Goal: Task Accomplishment & Management: Manage account settings

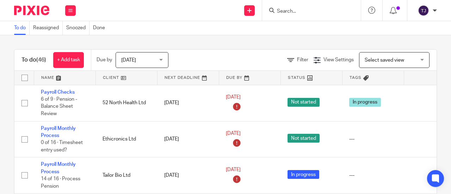
click at [430, 31] on div "To do Reassigned Snoozed Done" at bounding box center [225, 28] width 451 height 14
click at [173, 21] on div "Work Email Clients Team Reports Settings Work Email Clients Team Reports Settin…" at bounding box center [225, 10] width 451 height 21
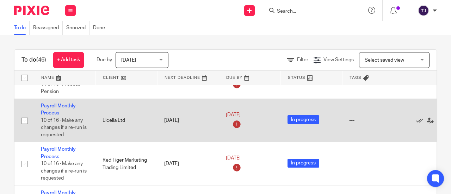
scroll to position [106, 0]
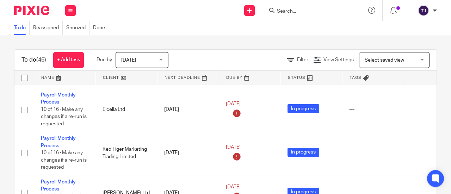
click at [283, 7] on form at bounding box center [314, 10] width 75 height 9
click at [288, 14] on input "Search" at bounding box center [308, 11] width 63 height 6
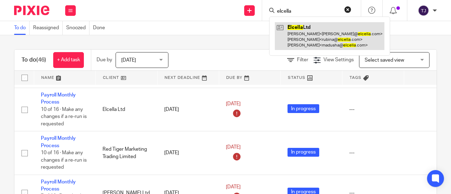
type input "elcella"
click at [295, 26] on link at bounding box center [330, 36] width 110 height 28
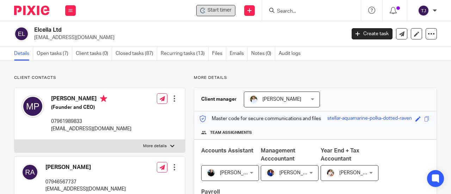
click at [219, 13] on span "Start timer" at bounding box center [220, 10] width 24 height 7
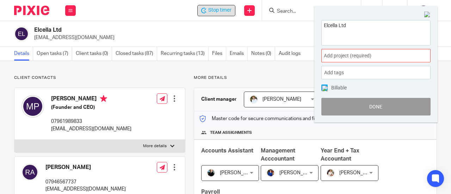
click at [262, 41] on p "madusha@elcella.com" at bounding box center [187, 37] width 307 height 7
click at [425, 14] on img at bounding box center [428, 15] width 6 height 6
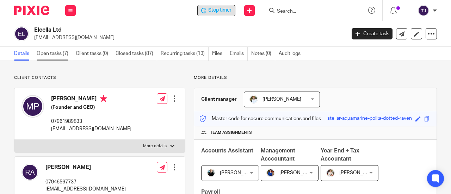
click at [43, 54] on link "Open tasks (7)" at bounding box center [55, 54] width 36 height 14
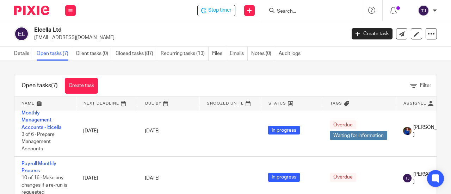
scroll to position [106, 0]
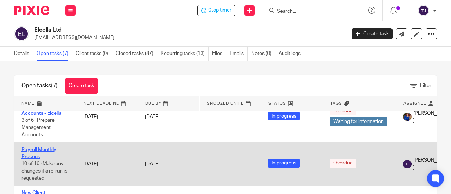
click at [37, 147] on link "Payroll Monthly Process" at bounding box center [39, 153] width 35 height 12
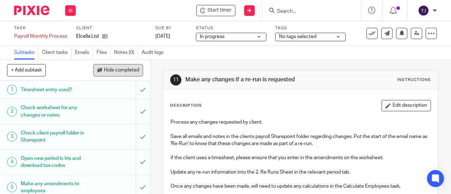
click at [128, 69] on span "Hide completed" at bounding box center [121, 71] width 35 height 6
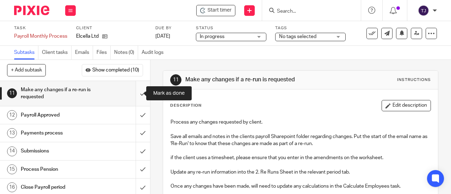
click at [135, 96] on input "submit" at bounding box center [75, 93] width 150 height 25
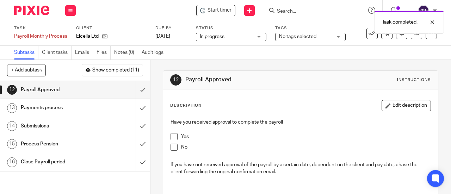
click at [171, 135] on span at bounding box center [174, 136] width 7 height 7
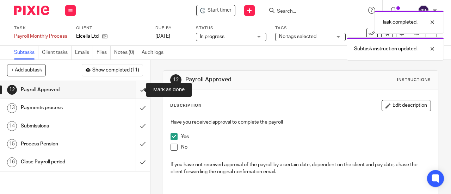
click at [136, 91] on input "submit" at bounding box center [75, 90] width 150 height 18
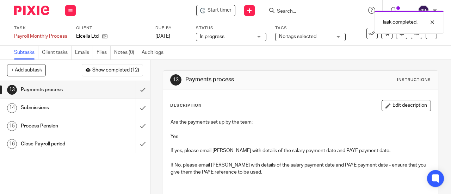
click at [226, 9] on div "Task completed." at bounding box center [335, 20] width 219 height 27
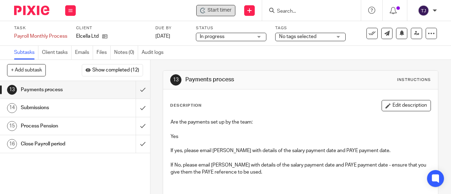
click at [225, 9] on span "Start timer" at bounding box center [220, 10] width 24 height 7
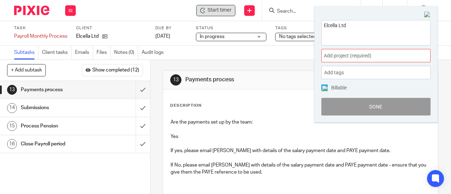
click at [346, 59] on span "Add project (required) :" at bounding box center [368, 55] width 89 height 7
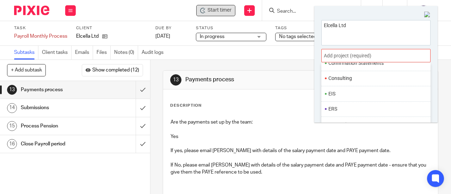
scroll to position [247, 0]
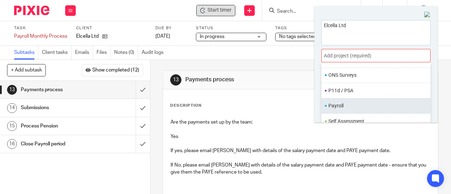
click at [342, 104] on li "Payroll" at bounding box center [375, 105] width 92 height 7
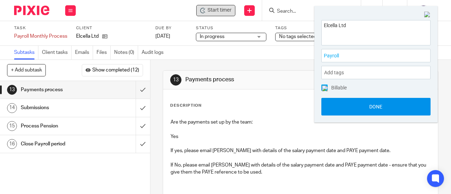
click at [343, 111] on button "Done" at bounding box center [376, 107] width 109 height 18
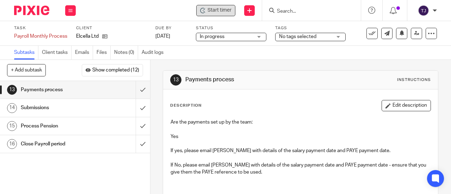
click at [227, 11] on span "Start timer" at bounding box center [220, 10] width 24 height 7
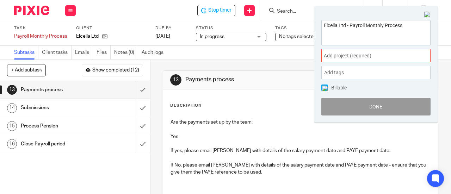
click at [347, 58] on span "Add project (required) :" at bounding box center [368, 55] width 89 height 7
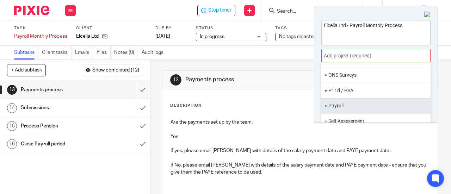
click at [340, 105] on li "Payroll" at bounding box center [375, 105] width 92 height 7
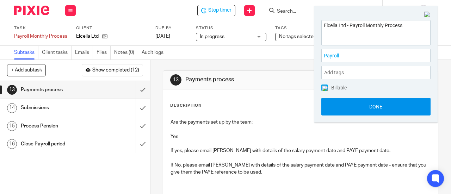
click at [339, 106] on button "Done" at bounding box center [376, 107] width 109 height 18
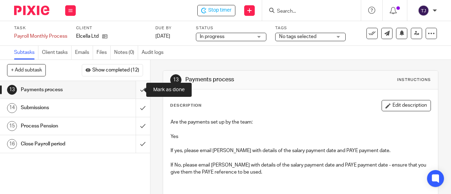
click at [135, 90] on input "submit" at bounding box center [75, 90] width 150 height 18
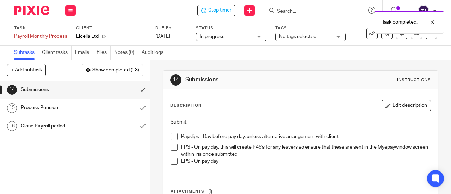
click at [174, 137] on span at bounding box center [174, 136] width 7 height 7
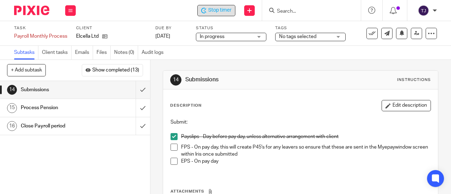
click at [218, 11] on span "Stop timer" at bounding box center [219, 10] width 23 height 7
click at [271, 66] on div "14 Submissions Instructions Description Edit description Submit: Payslips - Day…" at bounding box center [301, 160] width 276 height 200
click at [304, 10] on input "Search" at bounding box center [308, 11] width 63 height 6
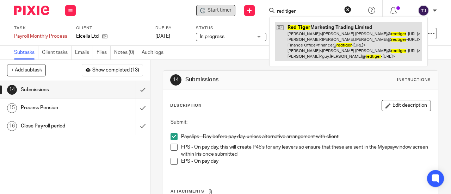
type input "red tiger"
click at [299, 25] on link at bounding box center [348, 41] width 147 height 39
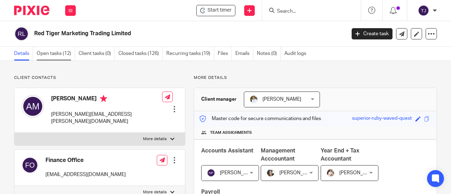
click at [59, 53] on link "Open tasks (12)" at bounding box center [56, 54] width 38 height 14
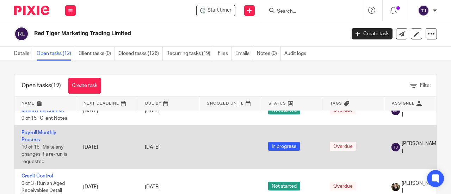
scroll to position [141, 0]
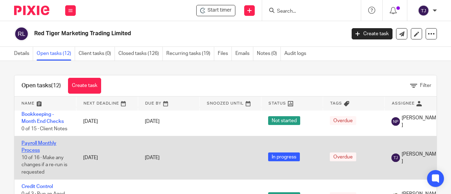
click at [49, 142] on link "Payroll Monthly Process" at bounding box center [39, 147] width 35 height 12
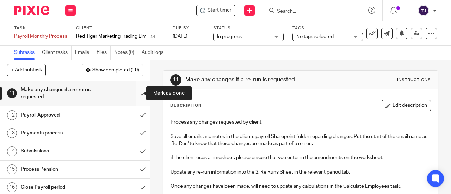
click at [136, 93] on input "submit" at bounding box center [75, 93] width 150 height 25
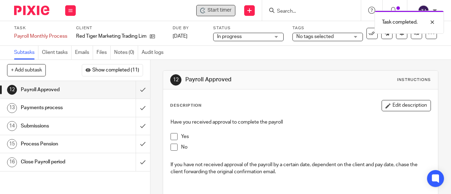
click at [217, 15] on div "Start timer" at bounding box center [215, 10] width 39 height 11
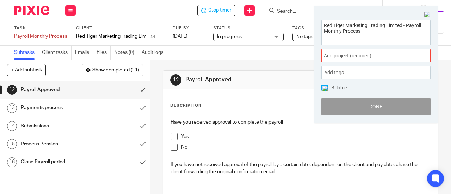
click at [348, 56] on span "Add project (required) :" at bounding box center [368, 55] width 89 height 7
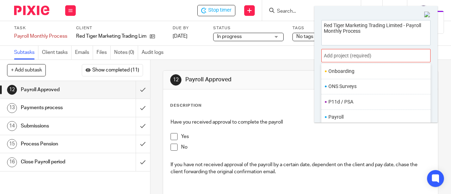
scroll to position [259, 0]
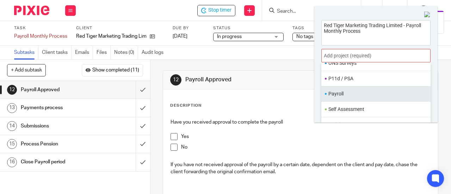
click at [350, 93] on li "Payroll" at bounding box center [375, 93] width 92 height 7
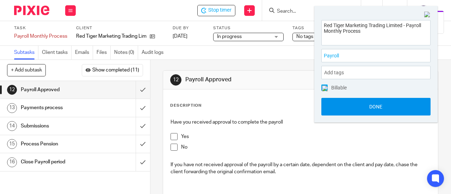
click at [354, 107] on button "Done" at bounding box center [376, 107] width 109 height 18
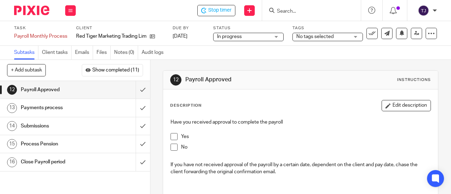
click at [172, 136] on span at bounding box center [174, 136] width 7 height 7
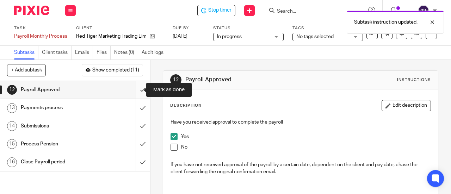
click at [138, 90] on input "submit" at bounding box center [75, 90] width 150 height 18
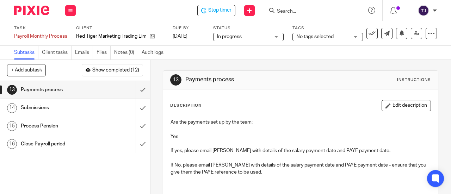
click at [86, 94] on h1 "Payments process" at bounding box center [57, 90] width 72 height 11
click at [96, 90] on div "Payments process" at bounding box center [75, 90] width 108 height 11
click at [136, 90] on input "submit" at bounding box center [75, 90] width 150 height 18
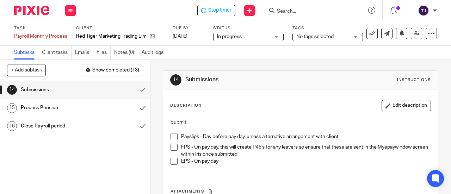
click at [110, 172] on div "1 Timesheet entry used? 2 Check worksheet for any changes or notes 3 Check clie…" at bounding box center [75, 137] width 150 height 113
click at [212, 12] on span "Stop timer" at bounding box center [219, 10] width 23 height 7
click at [122, 164] on div "1 Timesheet entry used? 2 Check worksheet for any changes or notes 3 Check clie…" at bounding box center [75, 137] width 150 height 113
click at [311, 10] on input "Search" at bounding box center [308, 11] width 63 height 6
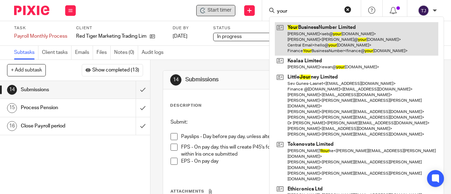
type input "your"
click at [308, 28] on link at bounding box center [357, 39] width 164 height 34
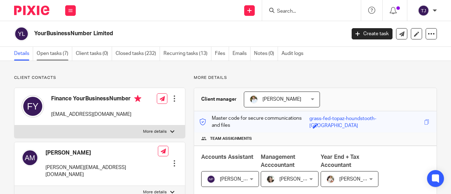
click at [43, 53] on link "Open tasks (7)" at bounding box center [55, 54] width 36 height 14
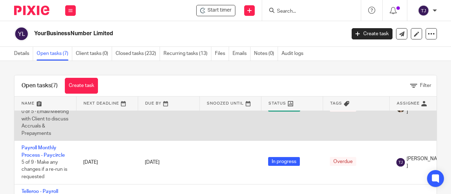
scroll to position [176, 0]
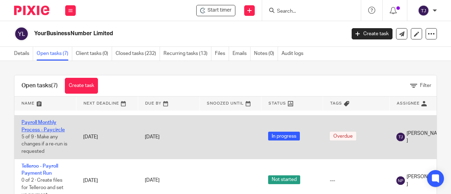
click at [44, 128] on link "Payroll Monthly Process - Paycircle" at bounding box center [43, 126] width 43 height 12
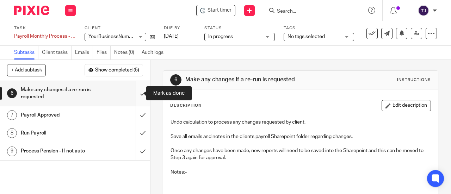
click at [134, 96] on input "submit" at bounding box center [75, 93] width 150 height 25
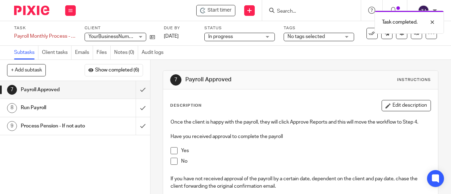
click at [171, 151] on span at bounding box center [174, 150] width 7 height 7
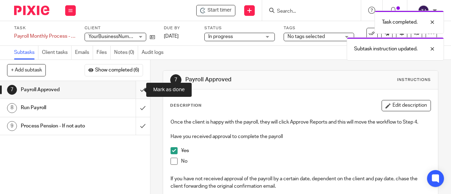
click at [136, 91] on input "submit" at bounding box center [75, 90] width 150 height 18
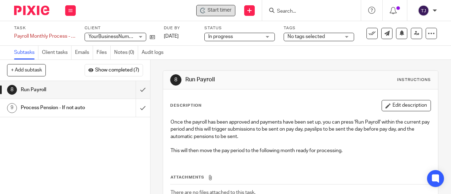
click at [226, 13] on span "Start timer" at bounding box center [220, 10] width 24 height 7
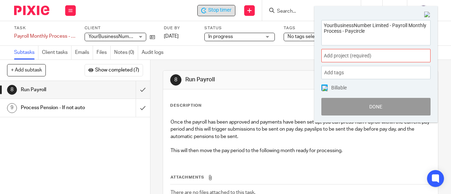
click at [338, 60] on div "Add project (required) :" at bounding box center [376, 55] width 109 height 13
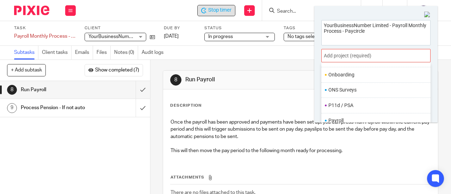
scroll to position [259, 0]
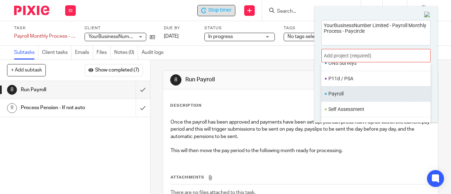
click at [336, 90] on li "Payroll" at bounding box center [375, 93] width 92 height 7
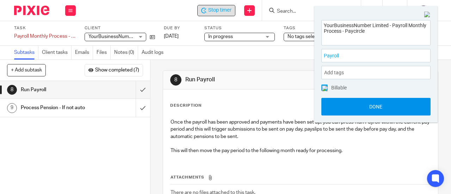
click at [350, 113] on button "Done" at bounding box center [376, 107] width 109 height 18
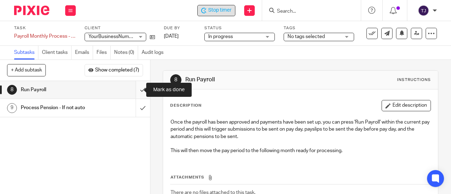
click at [136, 90] on input "submit" at bounding box center [75, 90] width 150 height 18
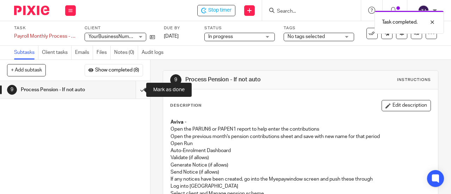
click at [136, 89] on input "submit" at bounding box center [75, 90] width 150 height 18
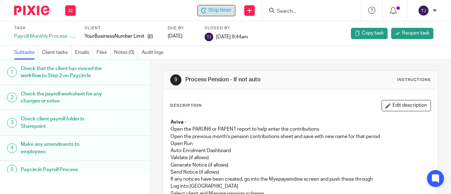
click at [214, 8] on span "Stop timer" at bounding box center [219, 10] width 23 height 7
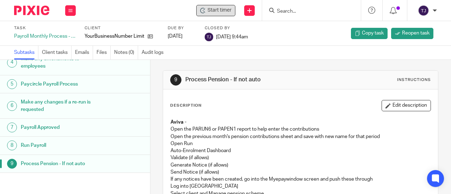
click at [112, 98] on div "Make any changes if a re-run is requested" at bounding box center [82, 106] width 122 height 18
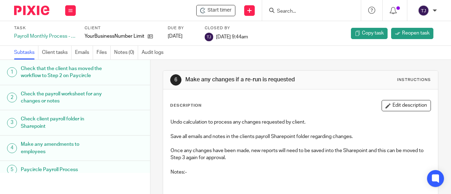
click at [296, 9] on input "Search" at bounding box center [308, 11] width 63 height 6
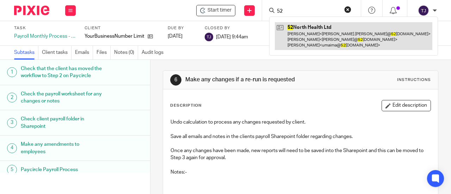
type input "52"
click at [299, 25] on link at bounding box center [354, 36] width 158 height 28
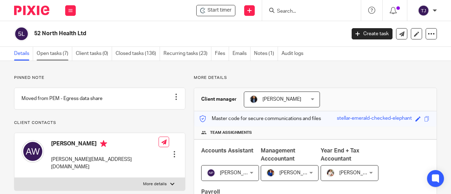
click at [57, 55] on link "Open tasks (7)" at bounding box center [55, 54] width 36 height 14
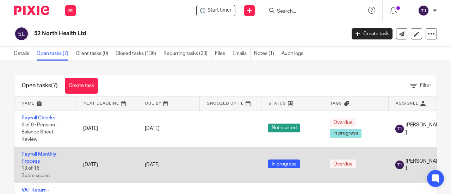
click at [44, 153] on link "Payroll Monthly Process" at bounding box center [39, 158] width 35 height 12
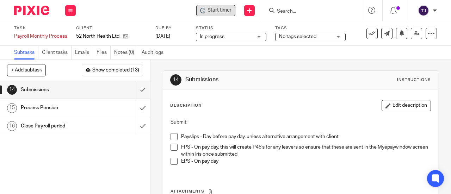
click at [209, 12] on span "Start timer" at bounding box center [220, 10] width 24 height 7
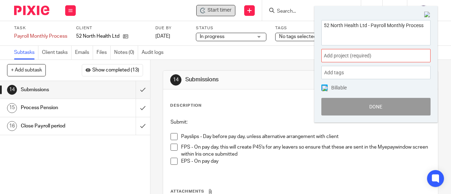
click at [348, 56] on span "Add project (required) :" at bounding box center [368, 55] width 89 height 7
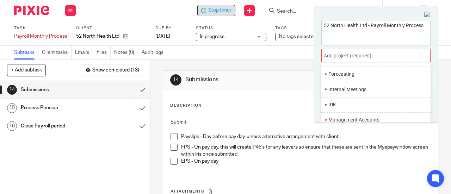
scroll to position [247, 0]
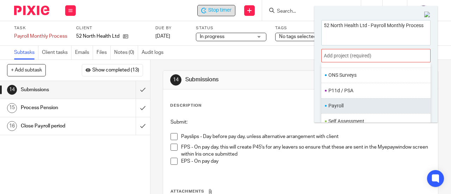
click at [350, 102] on li "Payroll" at bounding box center [375, 105] width 92 height 7
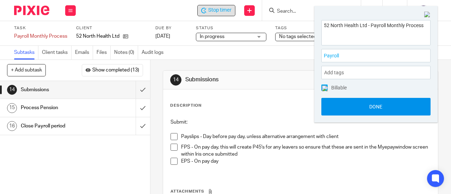
click at [353, 112] on button "Done" at bounding box center [376, 107] width 109 height 18
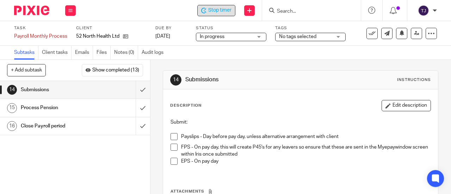
click at [173, 135] on span at bounding box center [174, 136] width 7 height 7
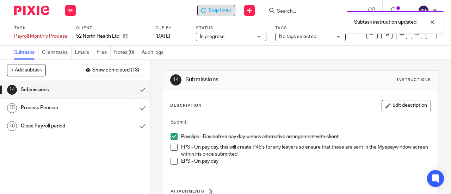
click at [108, 163] on div "1 Timesheet entry used? 2 Check worksheet for any changes or notes 3 Check clie…" at bounding box center [75, 137] width 150 height 113
click at [226, 12] on div "Subtask instruction updated." at bounding box center [335, 20] width 219 height 27
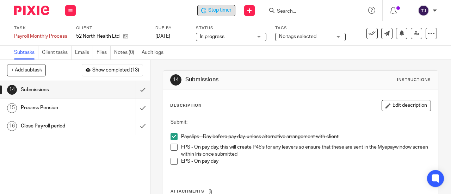
click at [218, 10] on span "Stop timer" at bounding box center [219, 10] width 23 height 7
click at [295, 8] on form at bounding box center [314, 10] width 75 height 9
click at [294, 12] on input "Search" at bounding box center [308, 11] width 63 height 6
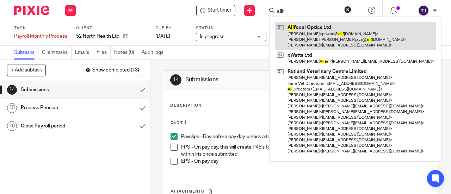
type input "allf"
click at [297, 27] on link at bounding box center [355, 36] width 161 height 28
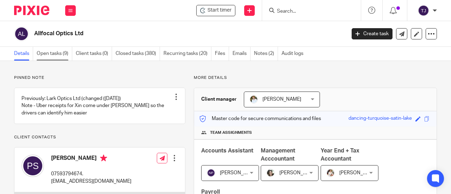
click at [40, 53] on link "Open tasks (9)" at bounding box center [55, 54] width 36 height 14
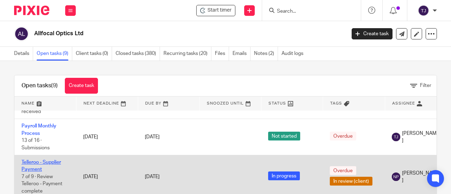
scroll to position [71, 0]
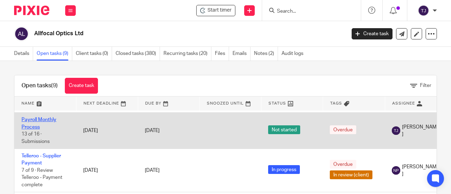
click at [45, 125] on link "Payroll Monthly Process" at bounding box center [39, 123] width 35 height 12
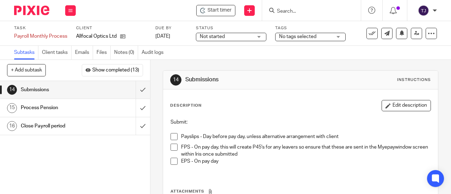
click at [217, 16] on div "Start timer" at bounding box center [215, 10] width 39 height 11
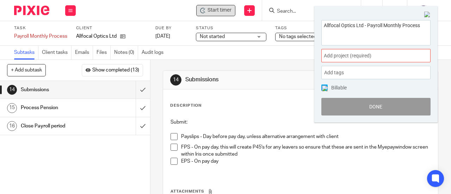
click at [214, 11] on span "Start timer" at bounding box center [220, 10] width 24 height 7
click at [343, 55] on span "Add project (required) :" at bounding box center [368, 55] width 89 height 7
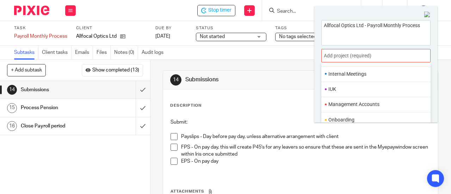
scroll to position [247, 0]
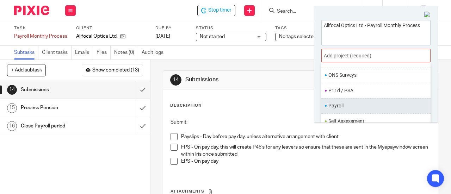
click at [343, 105] on li "Payroll" at bounding box center [375, 105] width 92 height 7
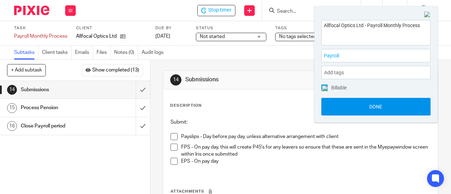
drag, startPoint x: 346, startPoint y: 112, endPoint x: 355, endPoint y: 110, distance: 9.1
click at [348, 112] on button "Done" at bounding box center [376, 107] width 109 height 18
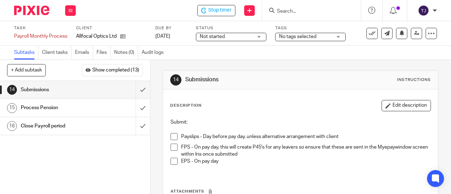
click at [257, 116] on div "Submit: Payslips - Day before pay day, unless alternative arrangement with clie…" at bounding box center [300, 144] width 267 height 59
click at [172, 136] on span at bounding box center [174, 136] width 7 height 7
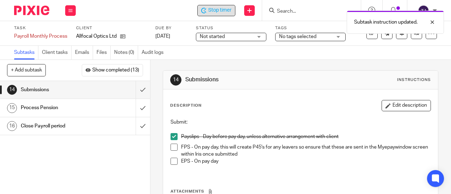
click at [217, 8] on span "Stop timer" at bounding box center [219, 10] width 23 height 7
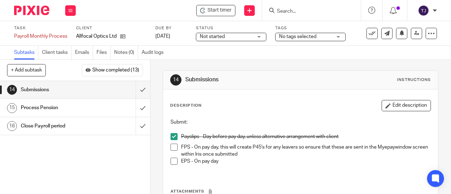
click at [285, 12] on input "Search" at bounding box center [308, 11] width 63 height 6
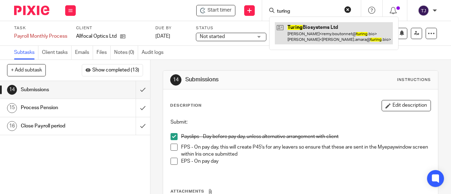
type input "turing"
click at [319, 28] on link at bounding box center [334, 33] width 118 height 22
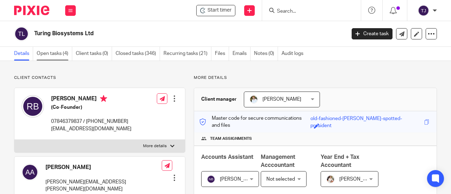
click at [56, 55] on link "Open tasks (4)" at bounding box center [55, 54] width 36 height 14
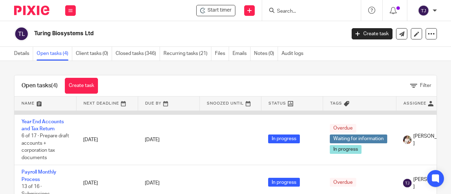
scroll to position [48, 0]
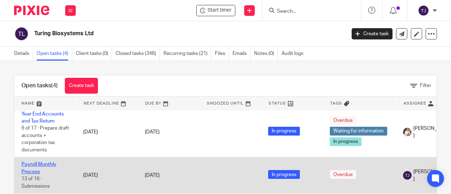
click at [51, 162] on link "Payroll Monthly Process" at bounding box center [39, 168] width 35 height 12
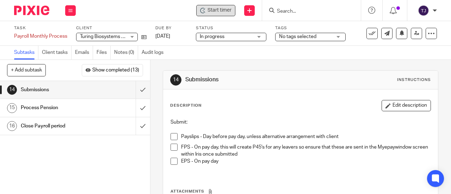
click at [219, 12] on span "Start timer" at bounding box center [220, 10] width 24 height 7
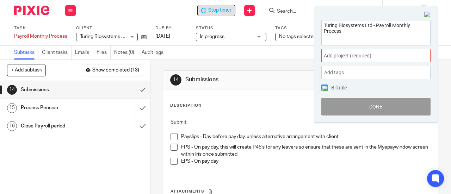
click at [364, 55] on span "Add project (required) :" at bounding box center [368, 55] width 89 height 7
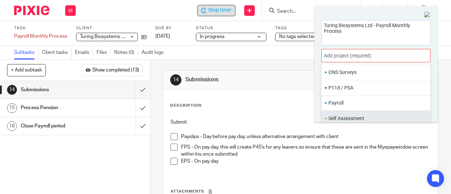
scroll to position [259, 0]
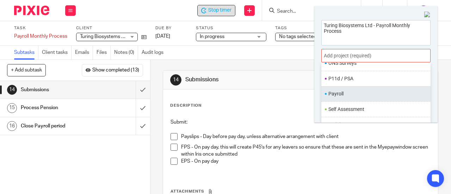
click at [349, 90] on li "Payroll" at bounding box center [375, 93] width 92 height 7
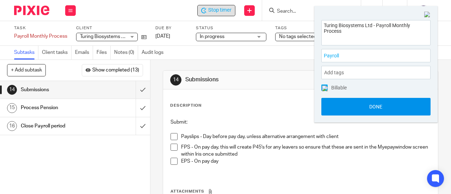
click at [352, 105] on button "Done" at bounding box center [376, 107] width 109 height 18
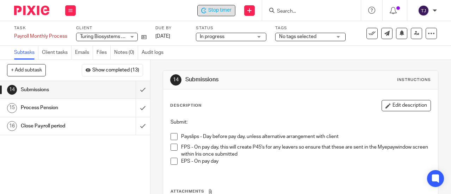
click at [172, 136] on span at bounding box center [174, 136] width 7 height 7
click at [223, 11] on span "Stop timer" at bounding box center [219, 10] width 23 height 7
click at [290, 13] on input "Search" at bounding box center [308, 11] width 63 height 6
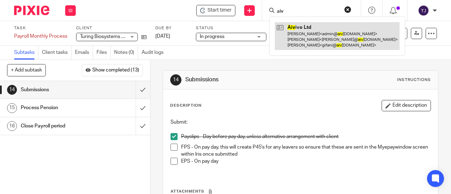
type input "aiv"
click at [297, 27] on link at bounding box center [337, 36] width 125 height 28
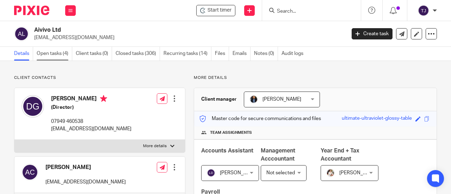
click at [61, 53] on link "Open tasks (4)" at bounding box center [55, 54] width 36 height 14
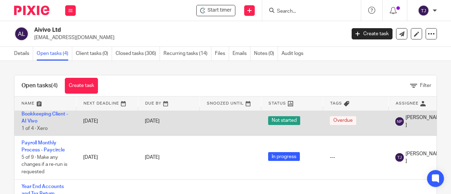
scroll to position [37, 0]
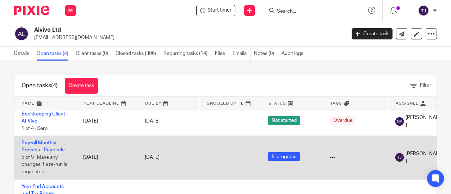
click at [49, 141] on link "Payroll Monthly Process - Paycircle" at bounding box center [43, 147] width 43 height 12
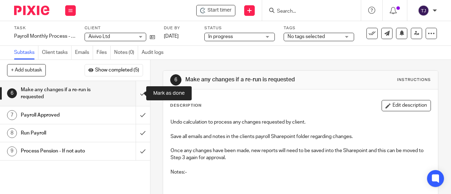
click at [135, 93] on input "submit" at bounding box center [75, 93] width 150 height 25
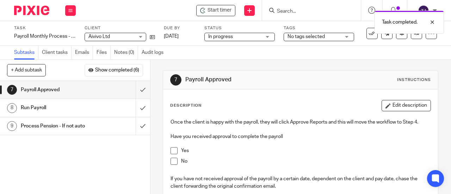
click at [172, 151] on span at bounding box center [174, 150] width 7 height 7
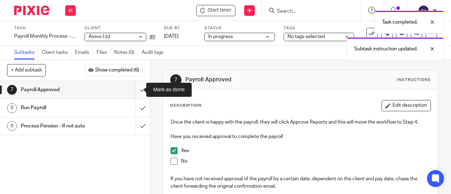
click at [138, 89] on input "submit" at bounding box center [75, 90] width 150 height 18
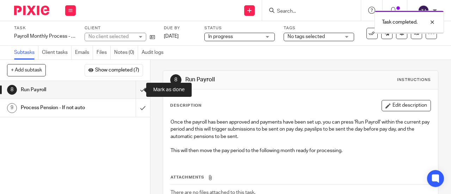
click at [138, 89] on input "submit" at bounding box center [75, 90] width 150 height 18
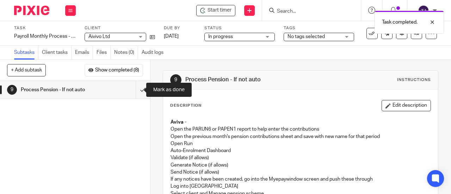
click at [138, 89] on input "submit" at bounding box center [75, 90] width 150 height 18
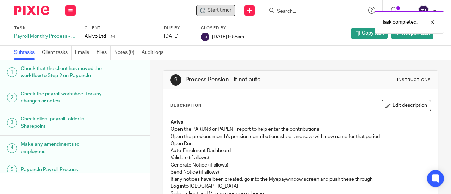
click at [220, 13] on span "Start timer" at bounding box center [220, 10] width 24 height 7
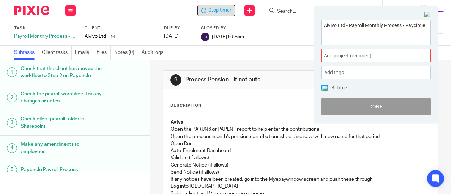
click at [360, 58] on span "Add project (required) :" at bounding box center [368, 55] width 89 height 7
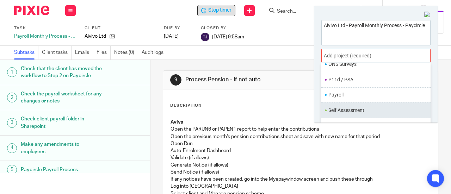
scroll to position [259, 0]
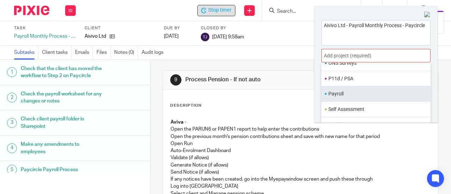
click at [353, 93] on li "Payroll" at bounding box center [375, 93] width 92 height 7
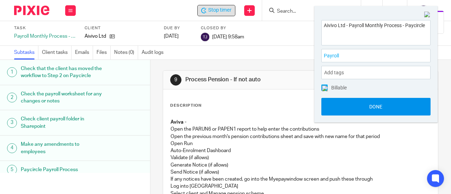
click at [356, 106] on button "Done" at bounding box center [376, 107] width 109 height 18
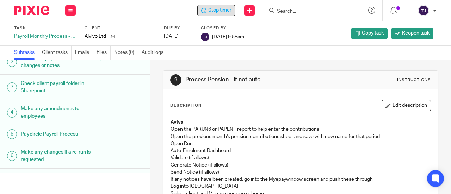
scroll to position [92, 0]
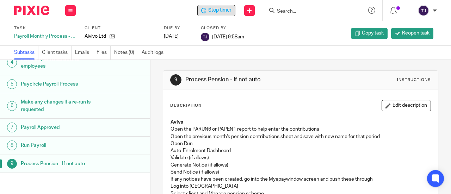
click at [214, 12] on span "Stop timer" at bounding box center [219, 10] width 23 height 7
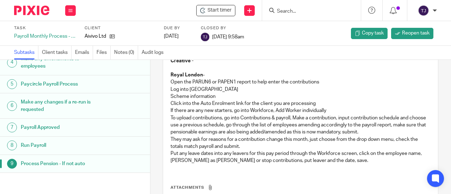
scroll to position [0, 0]
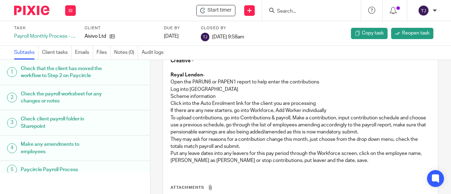
click at [293, 8] on input "Search" at bounding box center [308, 11] width 63 height 6
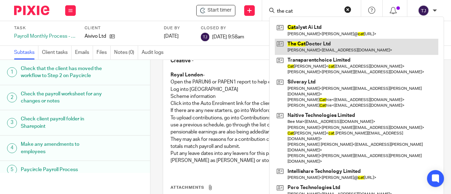
type input "the cat"
click at [315, 46] on link at bounding box center [357, 47] width 164 height 16
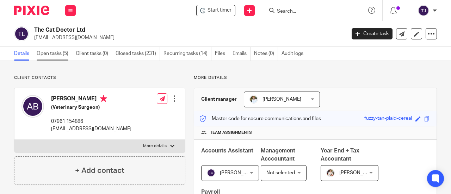
click at [45, 53] on link "Open tasks (5)" at bounding box center [55, 54] width 36 height 14
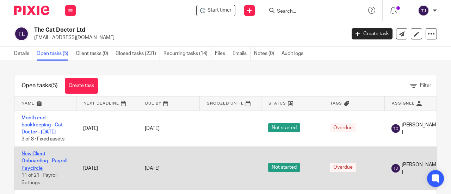
click at [40, 159] on link "New Client Onboarding - Payroll Paycircle" at bounding box center [45, 161] width 46 height 19
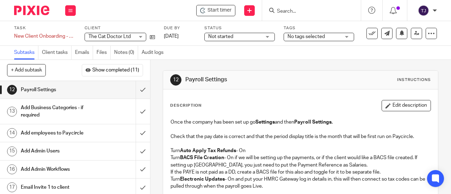
click at [226, 38] on span "Not started" at bounding box center [220, 36] width 25 height 5
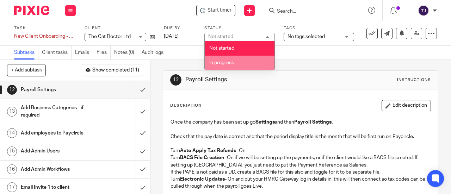
click at [228, 63] on span "In progress" at bounding box center [222, 62] width 25 height 5
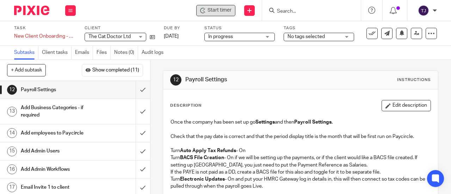
click at [206, 6] on div "Start timer" at bounding box center [215, 10] width 39 height 11
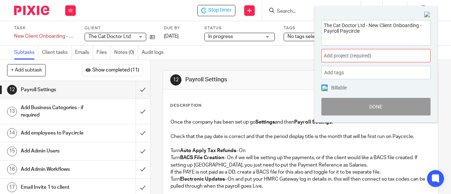
click at [354, 59] on span "Add project (required) :" at bounding box center [368, 55] width 89 height 7
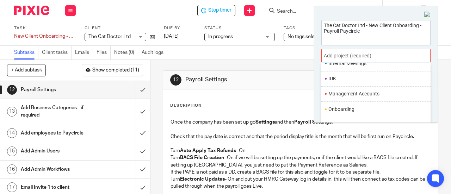
scroll to position [259, 0]
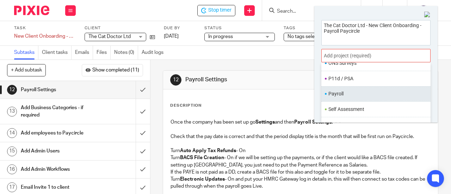
click at [348, 90] on li "Payroll" at bounding box center [375, 93] width 92 height 7
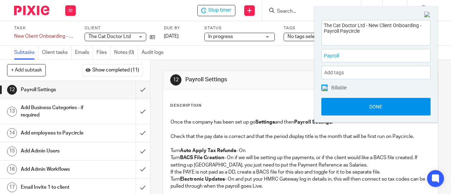
click at [349, 112] on button "Done" at bounding box center [376, 107] width 109 height 18
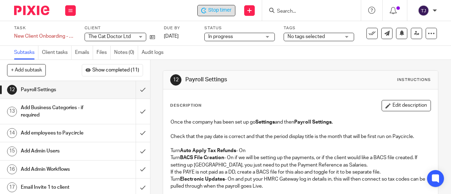
click at [214, 14] on span "Stop timer" at bounding box center [219, 10] width 23 height 7
click at [295, 10] on input "Search" at bounding box center [308, 11] width 63 height 6
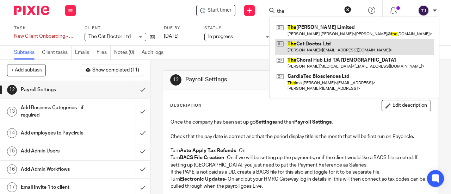
type input "the"
click at [312, 43] on link at bounding box center [354, 47] width 159 height 16
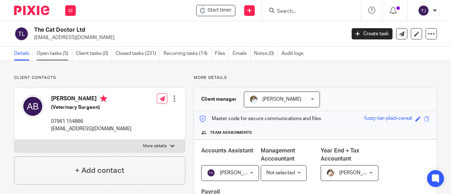
click at [60, 54] on link "Open tasks (5)" at bounding box center [55, 54] width 36 height 14
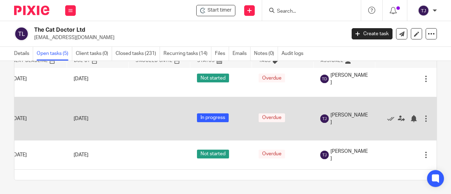
scroll to position [0, 87]
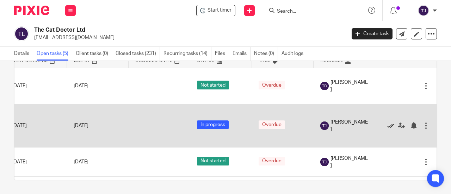
click at [388, 129] on icon at bounding box center [391, 125] width 7 height 7
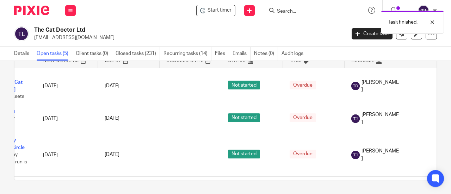
scroll to position [0, 0]
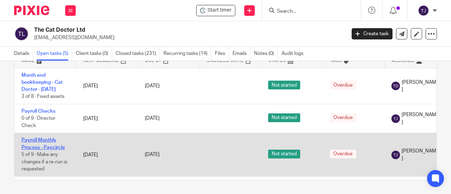
click at [48, 147] on link "Payroll Monthly Process - Paycircle" at bounding box center [43, 144] width 43 height 12
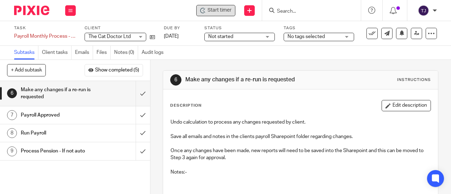
click at [220, 11] on span "Start timer" at bounding box center [220, 10] width 24 height 7
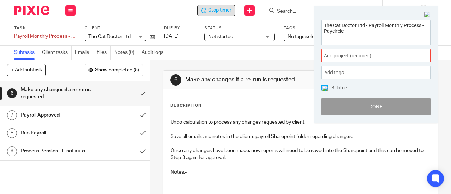
click at [329, 58] on span "Add project (required) :" at bounding box center [368, 55] width 89 height 7
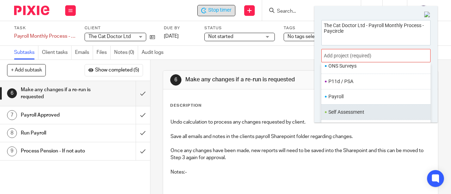
scroll to position [259, 0]
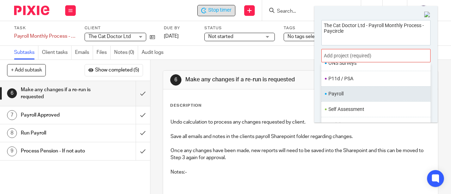
click at [335, 90] on li "Payroll" at bounding box center [375, 93] width 92 height 7
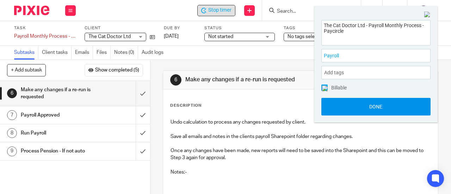
click at [337, 107] on button "Done" at bounding box center [376, 107] width 109 height 18
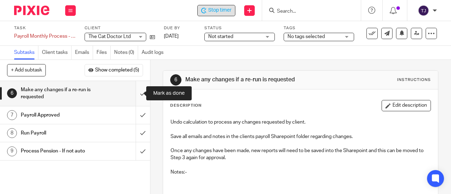
click at [135, 94] on input "submit" at bounding box center [75, 93] width 150 height 25
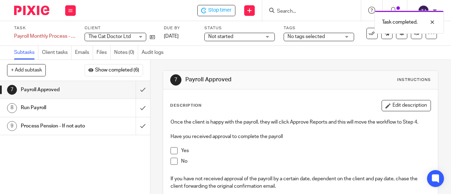
click at [172, 151] on span at bounding box center [174, 150] width 7 height 7
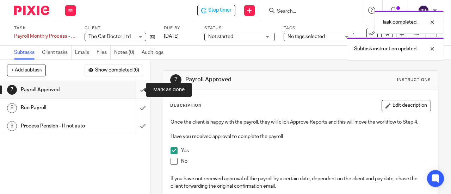
click at [137, 91] on input "submit" at bounding box center [75, 90] width 150 height 18
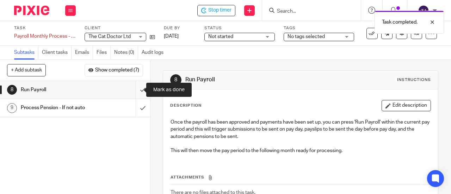
click at [137, 89] on input "submit" at bounding box center [75, 90] width 150 height 18
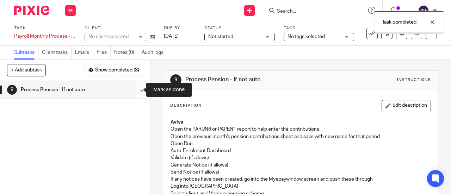
drag, startPoint x: 0, startPoint y: 0, endPoint x: 137, endPoint y: 88, distance: 162.6
click at [137, 88] on input "submit" at bounding box center [75, 90] width 150 height 18
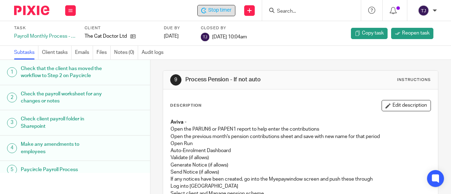
click at [228, 13] on span "Stop timer" at bounding box center [219, 10] width 23 height 7
click at [287, 11] on input "Search" at bounding box center [308, 11] width 63 height 6
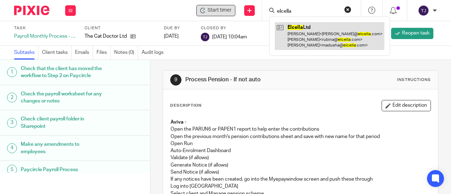
type input "elcella"
click at [287, 28] on link at bounding box center [330, 36] width 110 height 28
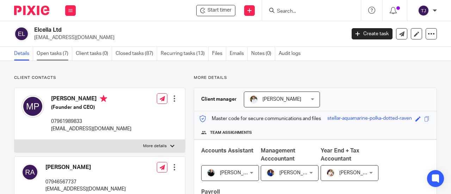
click at [56, 53] on link "Open tasks (7)" at bounding box center [55, 54] width 36 height 14
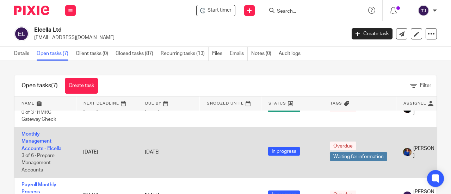
scroll to position [106, 0]
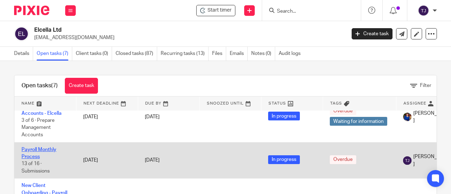
click at [50, 149] on link "Payroll Monthly Process" at bounding box center [39, 153] width 35 height 12
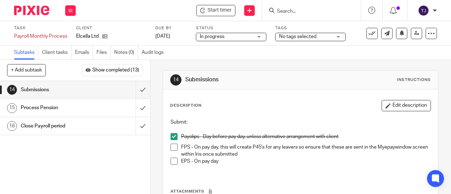
click at [104, 167] on div "1 Timesheet entry used? 2 Check worksheet for any changes or notes 3 Check clie…" at bounding box center [75, 137] width 150 height 113
click at [211, 14] on div "Start timer" at bounding box center [215, 10] width 39 height 11
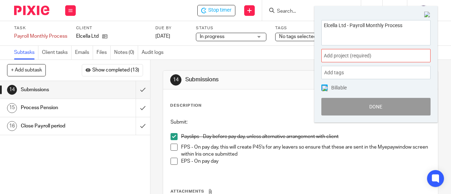
click at [341, 59] on div "Add project (required) :" at bounding box center [376, 55] width 109 height 13
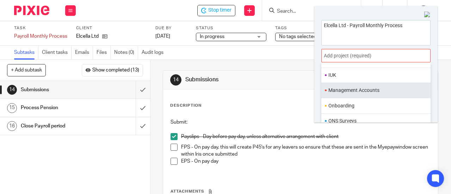
scroll to position [259, 0]
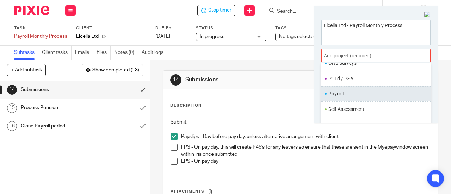
click at [341, 91] on li "Payroll" at bounding box center [375, 93] width 92 height 7
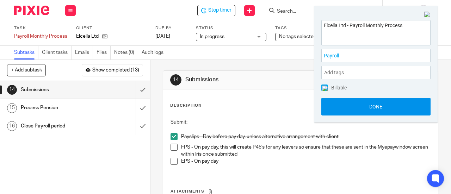
click at [346, 106] on button "Done" at bounding box center [376, 107] width 109 height 18
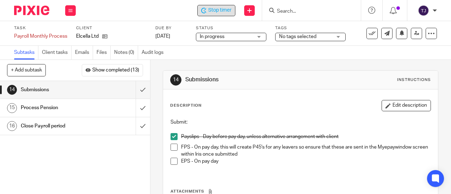
click at [214, 10] on span "Stop timer" at bounding box center [219, 10] width 23 height 7
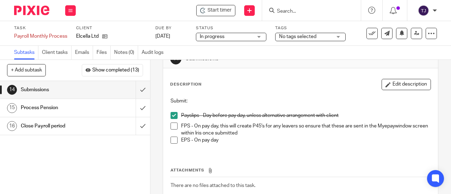
scroll to position [0, 0]
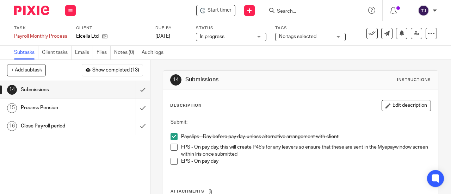
click at [289, 12] on input "Search" at bounding box center [308, 11] width 63 height 6
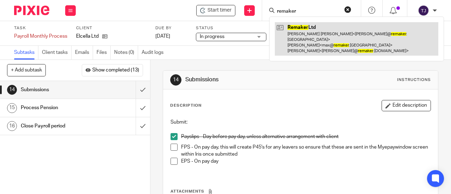
type input "remaker"
click at [292, 27] on link at bounding box center [357, 39] width 164 height 34
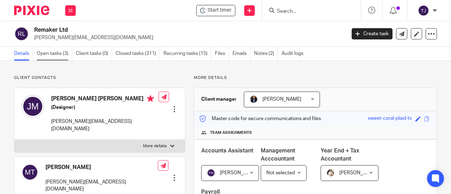
click at [44, 51] on link "Open tasks (3)" at bounding box center [55, 54] width 36 height 14
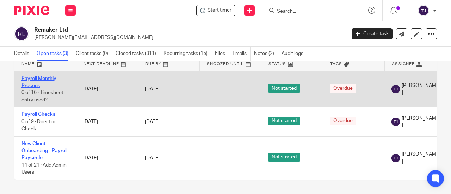
click at [47, 76] on link "Payroll Monthly Process" at bounding box center [39, 82] width 35 height 12
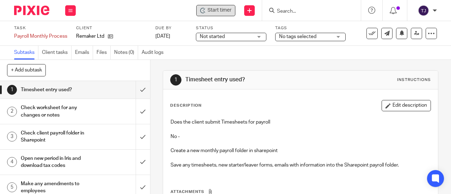
click at [226, 10] on span "Start timer" at bounding box center [220, 10] width 24 height 7
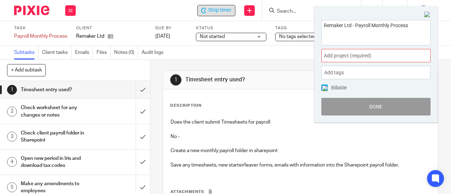
click at [355, 57] on span "Add project (required) :" at bounding box center [368, 55] width 89 height 7
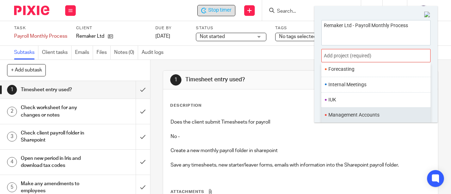
scroll to position [259, 0]
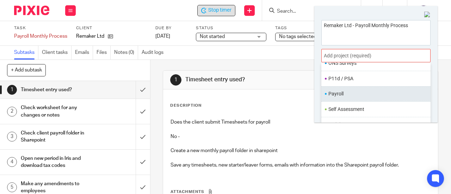
click at [344, 90] on li "Payroll" at bounding box center [375, 93] width 92 height 7
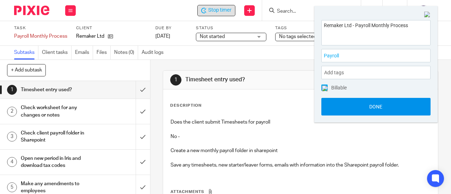
click at [346, 107] on button "Done" at bounding box center [376, 107] width 109 height 18
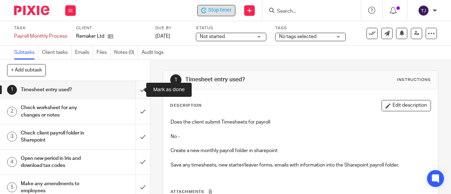
click at [136, 90] on input "submit" at bounding box center [75, 90] width 150 height 18
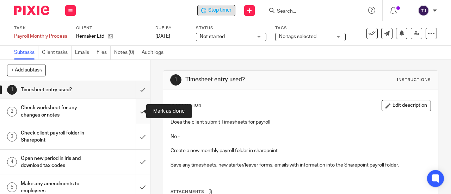
click at [135, 113] on input "submit" at bounding box center [75, 111] width 150 height 25
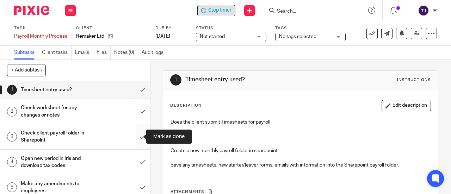
click at [134, 137] on input "submit" at bounding box center [75, 137] width 150 height 25
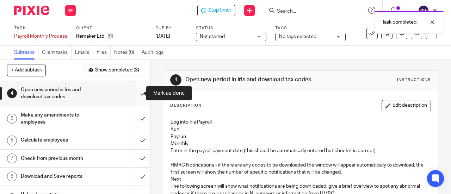
click at [134, 95] on input "submit" at bounding box center [75, 93] width 150 height 25
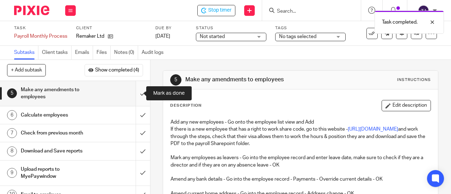
click at [138, 93] on input "submit" at bounding box center [75, 93] width 150 height 25
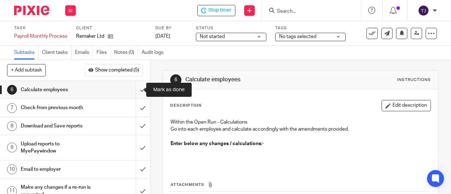
click at [135, 90] on input "submit" at bounding box center [75, 90] width 150 height 18
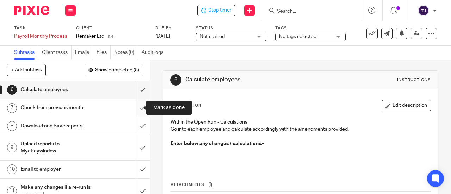
click at [137, 108] on input "submit" at bounding box center [75, 108] width 150 height 18
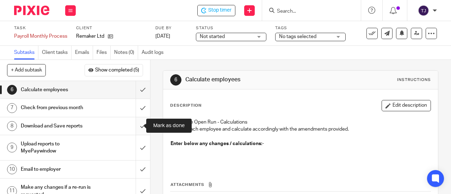
click at [138, 123] on input "submit" at bounding box center [75, 126] width 150 height 18
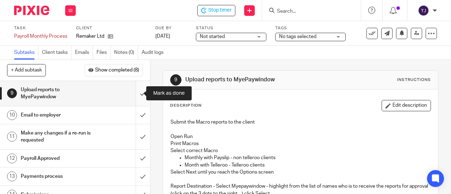
click at [137, 93] on input "submit" at bounding box center [75, 93] width 150 height 25
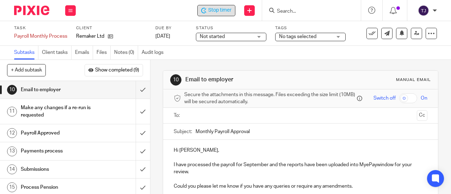
click at [222, 13] on span "Stop timer" at bounding box center [219, 10] width 23 height 7
click at [137, 9] on div "Start timer Send new email Create task Add client Get Support Contact Support H…" at bounding box center [267, 10] width 369 height 21
click at [289, 8] on input "Search" at bounding box center [308, 11] width 63 height 6
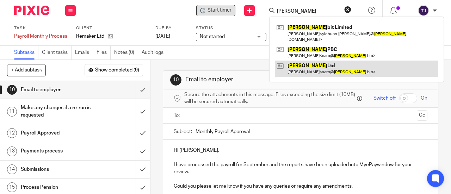
type input "boltz"
click at [292, 66] on link at bounding box center [357, 69] width 164 height 16
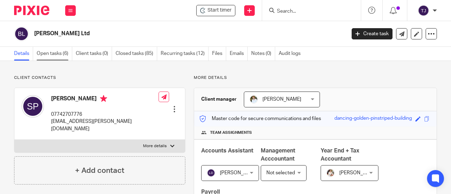
click at [48, 55] on link "Open tasks (6)" at bounding box center [55, 54] width 36 height 14
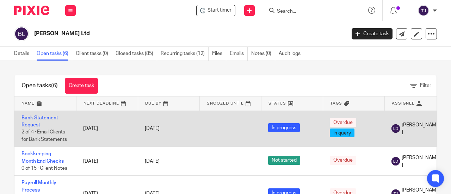
scroll to position [35, 0]
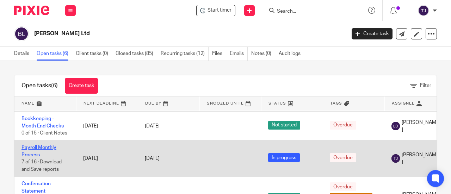
click at [48, 148] on link "Payroll Monthly Process" at bounding box center [39, 151] width 35 height 12
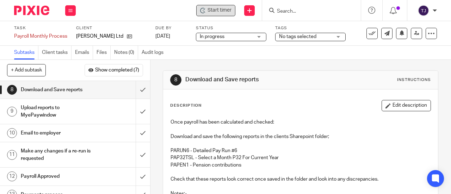
click at [213, 12] on span "Start timer" at bounding box center [220, 10] width 24 height 7
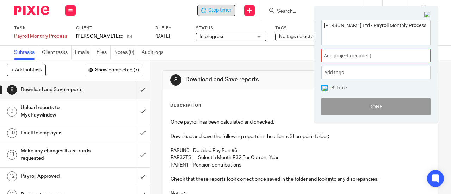
click at [327, 54] on span "Add project (required) :" at bounding box center [368, 55] width 89 height 7
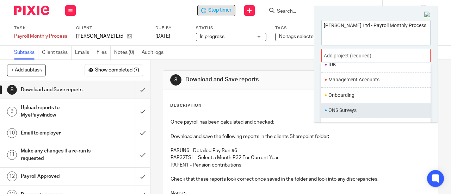
scroll to position [259, 0]
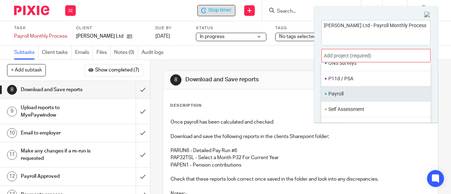
click at [340, 92] on li "Payroll" at bounding box center [375, 93] width 92 height 7
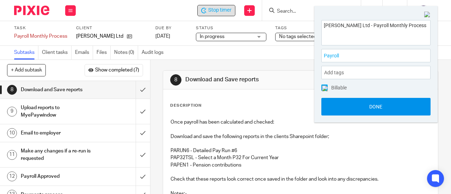
click at [347, 106] on button "Done" at bounding box center [376, 107] width 109 height 18
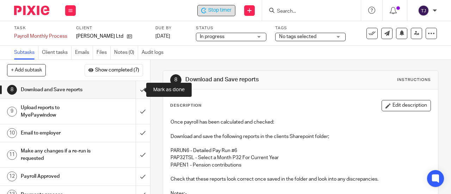
click at [135, 91] on input "submit" at bounding box center [75, 90] width 150 height 18
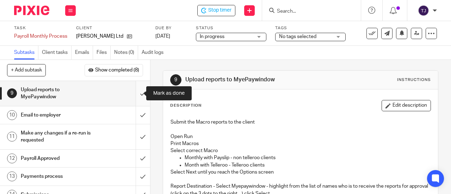
click at [137, 93] on input "submit" at bounding box center [75, 93] width 150 height 25
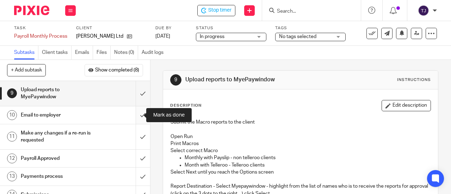
click at [137, 117] on input "submit" at bounding box center [75, 116] width 150 height 18
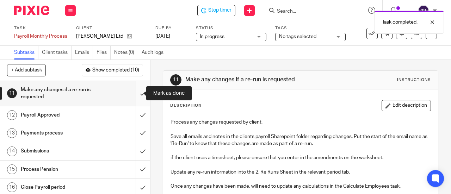
click at [134, 95] on input "submit" at bounding box center [75, 93] width 150 height 25
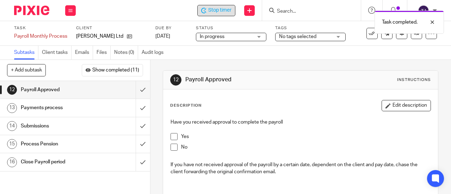
click at [217, 9] on span "Stop timer" at bounding box center [219, 10] width 23 height 7
click at [236, 56] on div "Subtasks Client tasks Emails Files Notes (0) Audit logs" at bounding box center [225, 53] width 451 height 14
click at [126, 12] on div "Start timer Send new email Create task Add client Get Support Contact Support H…" at bounding box center [267, 10] width 369 height 21
